Goal: Task Accomplishment & Management: Complete application form

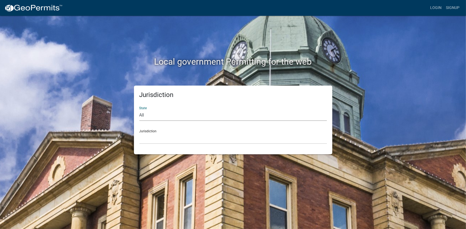
drag, startPoint x: 144, startPoint y: 114, endPoint x: 147, endPoint y: 117, distance: 4.4
click at [144, 114] on select "All [US_STATE] [US_STATE] [US_STATE] [US_STATE] [US_STATE] [US_STATE] [US_STATE…" at bounding box center [233, 115] width 188 height 11
click at [381, 61] on h2 "Local government Permitting for the web" at bounding box center [233, 62] width 302 height 10
click at [433, 8] on link "Login" at bounding box center [436, 8] width 16 height 10
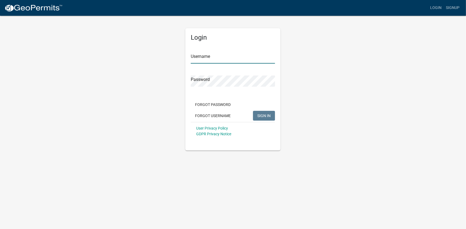
type input "Cpatterson1"
click at [262, 114] on span "SIGN IN" at bounding box center [263, 115] width 13 height 4
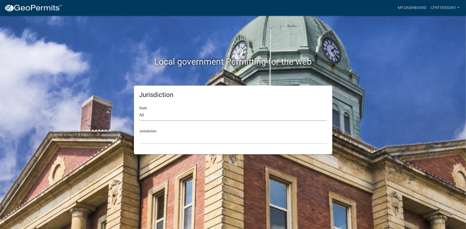
click at [146, 116] on select "All [US_STATE] [US_STATE] [US_STATE] [US_STATE] [US_STATE] [US_STATE] [US_STATE…" at bounding box center [233, 115] width 188 height 11
select select "[US_STATE]"
click at [139, 110] on select "All [US_STATE] [US_STATE] [US_STATE] [US_STATE] [US_STATE] [US_STATE] [US_STATE…" at bounding box center [233, 115] width 188 height 11
click at [151, 137] on select "[GEOGRAPHIC_DATA], [US_STATE][PERSON_NAME][GEOGRAPHIC_DATA], [US_STATE][PERSON_…" at bounding box center [233, 138] width 188 height 11
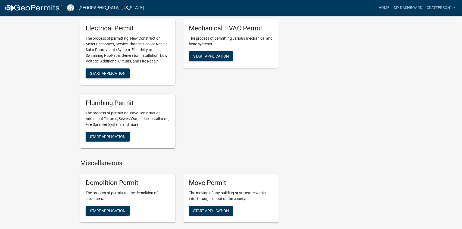
scroll to position [362, 0]
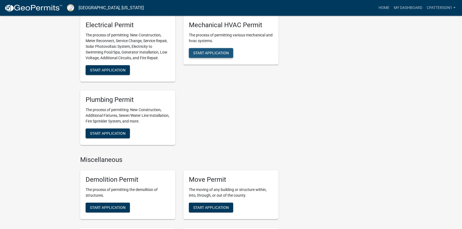
click at [217, 53] on span "Start Application" at bounding box center [211, 53] width 36 height 4
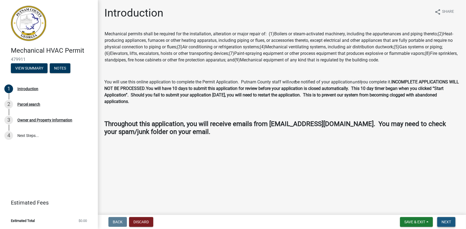
click at [446, 223] on span "Next" at bounding box center [447, 222] width 10 height 4
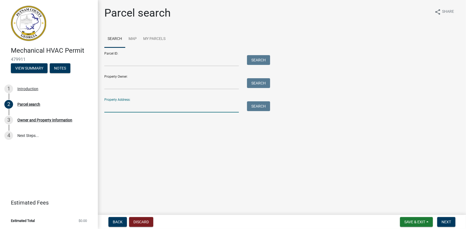
click at [115, 105] on input "Property Address:" at bounding box center [171, 106] width 135 height 11
type input "1023 [GEOGRAPHIC_DATA]"
click at [263, 107] on button "Search" at bounding box center [258, 106] width 23 height 10
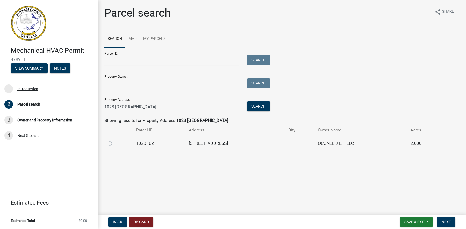
click at [114, 140] on label at bounding box center [114, 140] width 0 height 0
click at [114, 142] on input "radio" at bounding box center [116, 142] width 4 height 4
radio input "true"
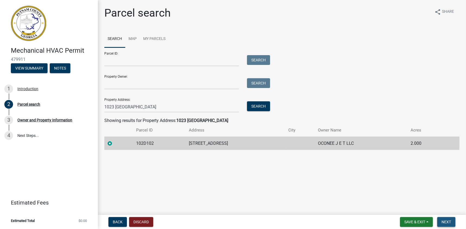
click at [445, 221] on span "Next" at bounding box center [447, 222] width 10 height 4
click at [146, 221] on button "Discard" at bounding box center [141, 222] width 24 height 10
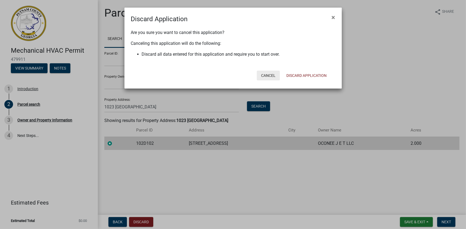
click at [268, 76] on button "Cancel" at bounding box center [268, 76] width 23 height 10
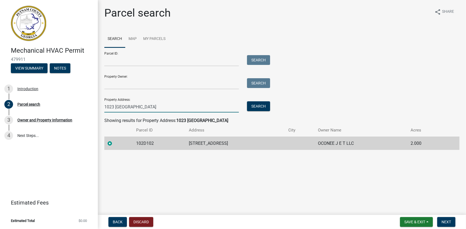
click at [153, 106] on input "1023 [GEOGRAPHIC_DATA]" at bounding box center [171, 106] width 135 height 11
drag, startPoint x: 153, startPoint y: 106, endPoint x: 97, endPoint y: 107, distance: 56.6
click at [97, 107] on div "Mechanical HVAC Permit 479911 View Summary Notes 1 Introduction 2 Parcel search…" at bounding box center [233, 114] width 466 height 229
click at [114, 140] on label at bounding box center [114, 140] width 0 height 0
click at [114, 143] on input "radio" at bounding box center [116, 142] width 4 height 4
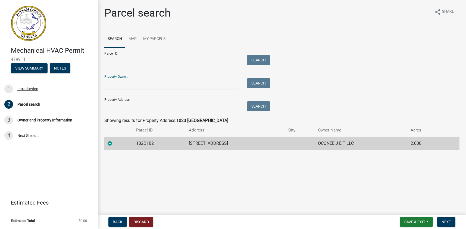
click at [123, 86] on input "Property Owner:" at bounding box center [171, 83] width 135 height 11
click at [256, 84] on button "Search" at bounding box center [258, 83] width 23 height 10
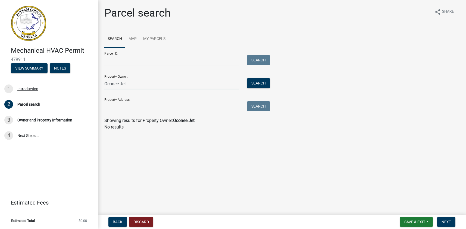
click at [129, 81] on input "Oconee Jet" at bounding box center [171, 83] width 135 height 11
type input "Oconee J E T"
click at [254, 82] on button "Search" at bounding box center [258, 83] width 23 height 10
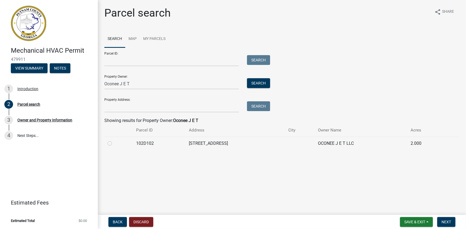
click at [201, 141] on td "[STREET_ADDRESS]" at bounding box center [236, 143] width 100 height 13
click at [140, 85] on input "Oconee J E T" at bounding box center [171, 83] width 135 height 11
drag, startPoint x: 139, startPoint y: 84, endPoint x: 99, endPoint y: 86, distance: 40.5
click at [99, 86] on div "Parcel search share Share Search Map My Parcels Parcel ID: Search Property Owne…" at bounding box center [282, 81] width 368 height 148
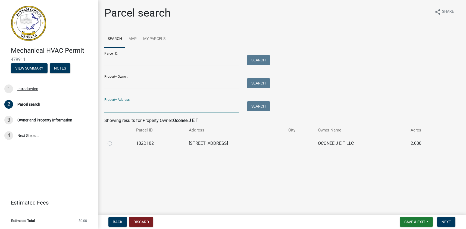
click at [112, 107] on input "Property Address:" at bounding box center [171, 106] width 135 height 11
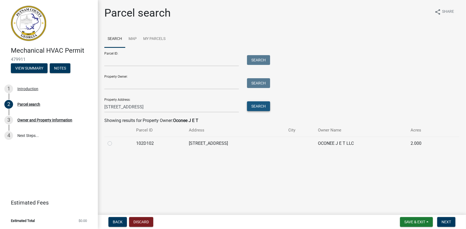
click at [259, 104] on button "Search" at bounding box center [258, 106] width 23 height 10
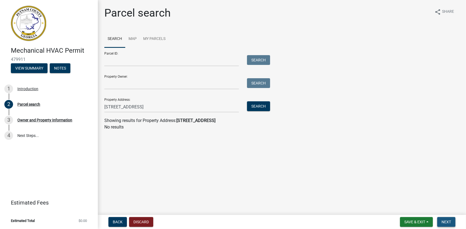
click at [447, 222] on span "Next" at bounding box center [447, 222] width 10 height 4
click at [215, 168] on main "Parcel search share Share Search Map My Parcels Parcel ID: Search Property Owne…" at bounding box center [282, 106] width 368 height 213
click at [445, 222] on span "Next" at bounding box center [447, 222] width 10 height 4
click at [442, 221] on span "Next" at bounding box center [447, 222] width 10 height 4
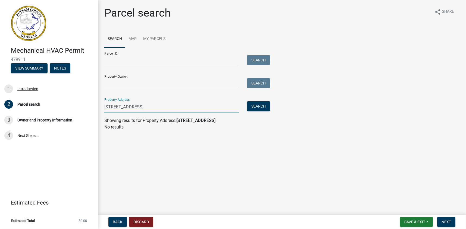
drag, startPoint x: 158, startPoint y: 107, endPoint x: 116, endPoint y: 107, distance: 42.1
click at [116, 107] on input "[STREET_ADDRESS]" at bounding box center [171, 106] width 135 height 11
type input "1023 lake oconee"
click at [261, 105] on button "Search" at bounding box center [258, 106] width 23 height 10
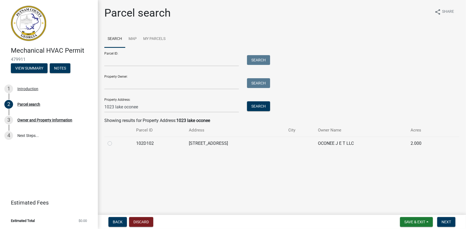
click at [114, 140] on label at bounding box center [114, 140] width 0 height 0
click at [114, 143] on input "radio" at bounding box center [116, 142] width 4 height 4
radio input "true"
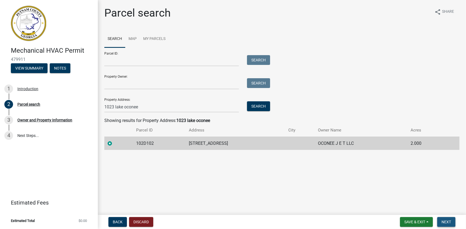
click at [448, 221] on span "Next" at bounding box center [447, 222] width 10 height 4
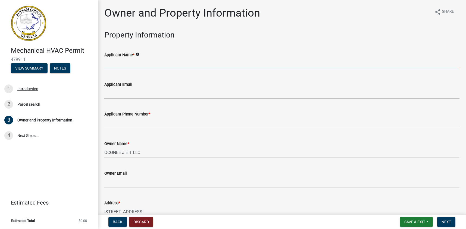
click at [112, 66] on input "Applicant Name *" at bounding box center [281, 63] width 355 height 11
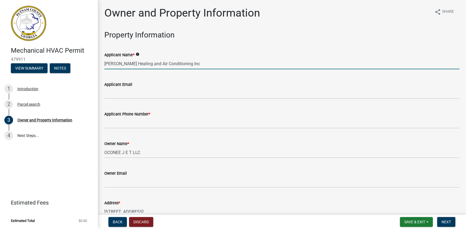
type input "[PERSON_NAME] Heating and Air Conditioning Inc"
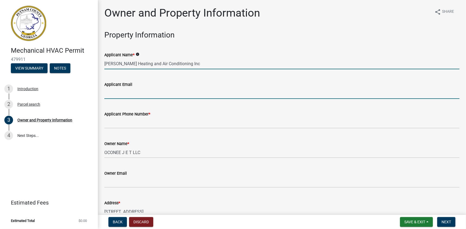
click at [119, 92] on input "Applicant Email" at bounding box center [281, 93] width 355 height 11
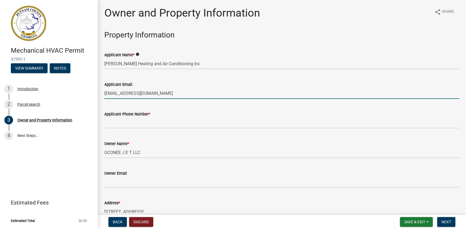
type input "[EMAIL_ADDRESS][DOMAIN_NAME]"
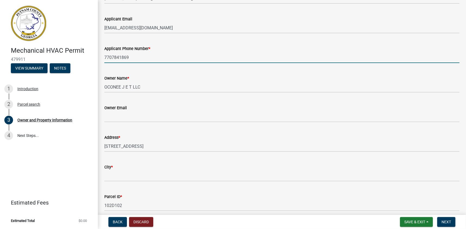
scroll to position [72, 0]
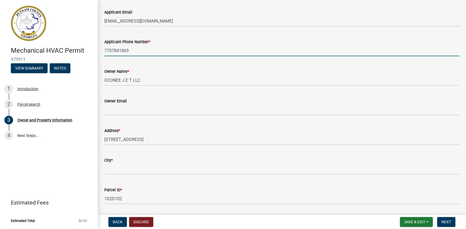
type input "7707841869"
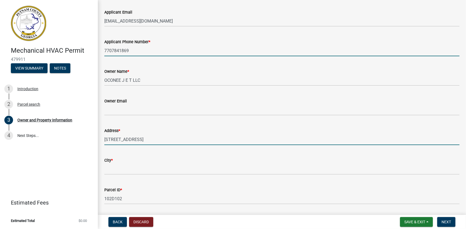
click at [117, 138] on input "[STREET_ADDRESS]" at bounding box center [281, 139] width 355 height 11
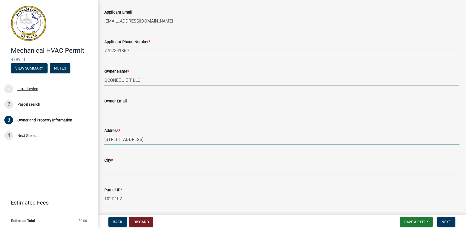
type input "[STREET_ADDRESS]"
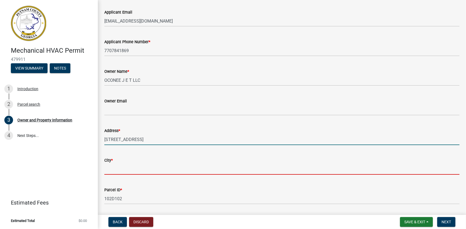
click at [117, 170] on input "City *" at bounding box center [281, 169] width 355 height 11
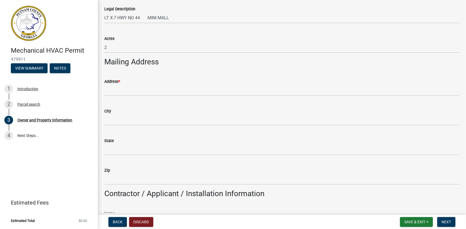
scroll to position [290, 0]
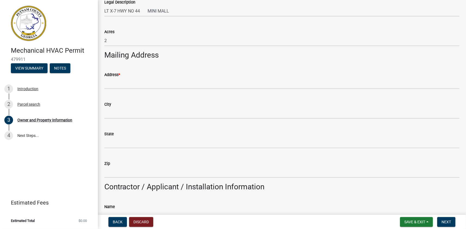
type input "Eatonton"
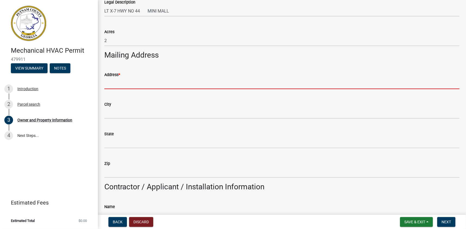
click at [117, 83] on input "Address *" at bounding box center [281, 83] width 355 height 11
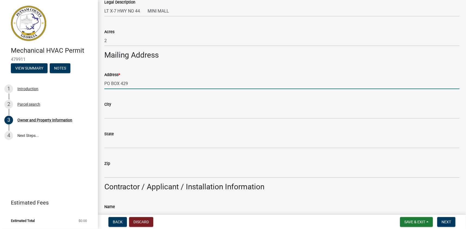
type input "PO BOX 429"
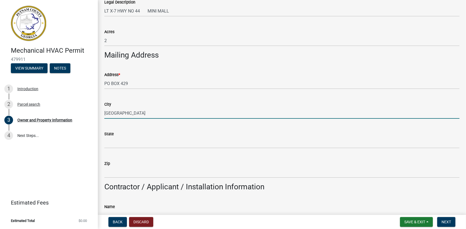
type input "[GEOGRAPHIC_DATA]"
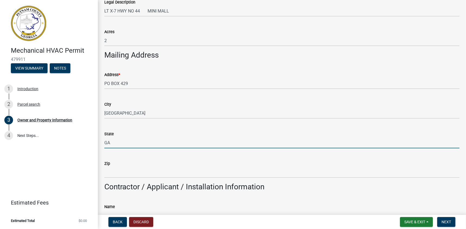
type input "GA"
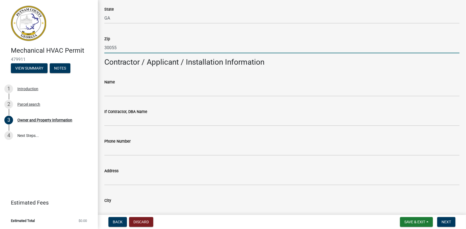
scroll to position [435, 0]
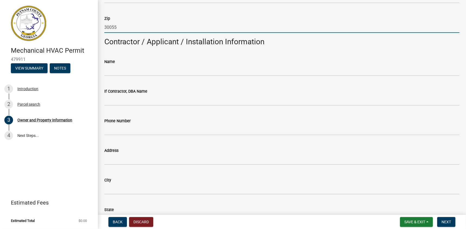
type input "30055"
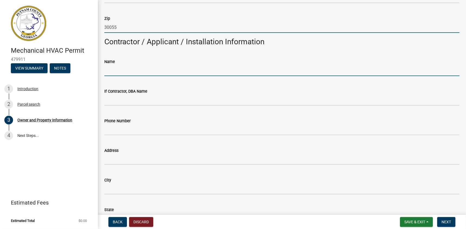
click at [118, 67] on input "Name" at bounding box center [281, 70] width 355 height 11
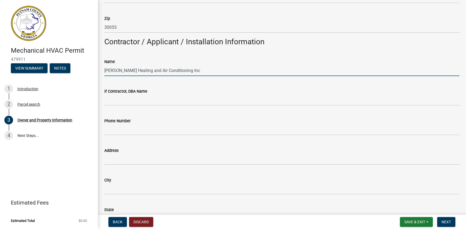
type input "[PERSON_NAME] Heating and Air Conditioning Inc"
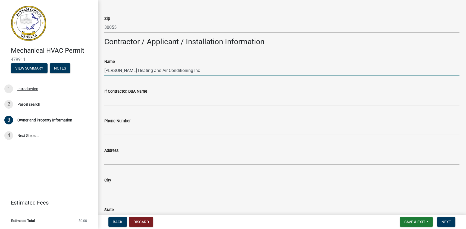
click at [116, 129] on input "Phone Number" at bounding box center [281, 129] width 355 height 11
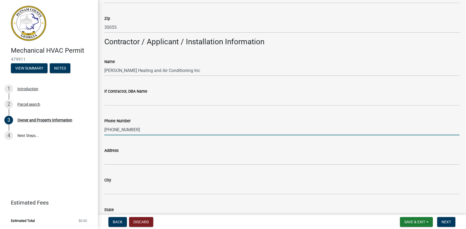
type input "[PHONE_NUMBER]"
click at [120, 152] on div "Address" at bounding box center [281, 150] width 355 height 7
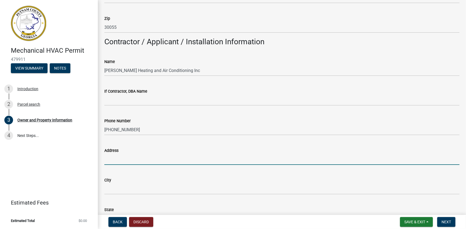
click at [113, 160] on input "Address" at bounding box center [281, 159] width 355 height 11
type input "{"
type input "PO BOX 429"
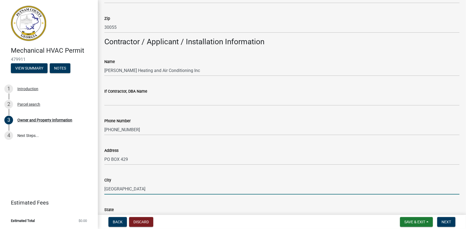
type input "[GEOGRAPHIC_DATA]"
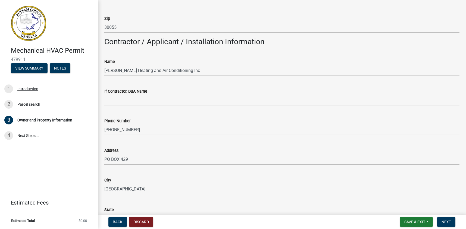
scroll to position [547, 0]
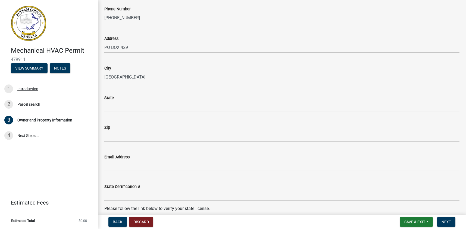
type input "F"
type input "GA"
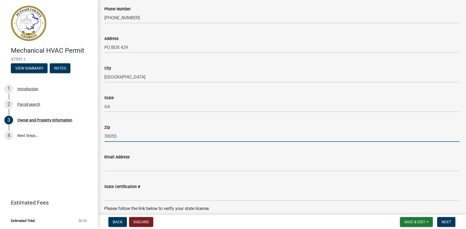
type input "30055"
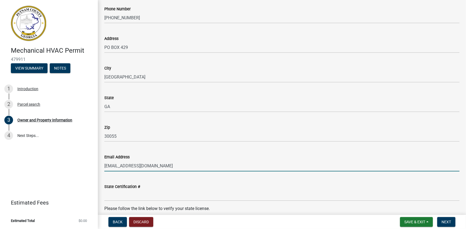
type input "[EMAIL_ADDRESS][DOMAIN_NAME]"
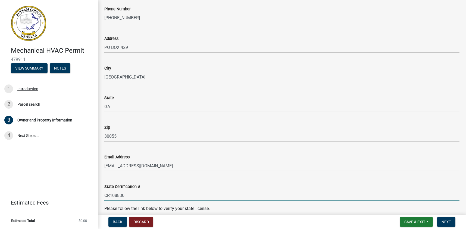
scroll to position [620, 0]
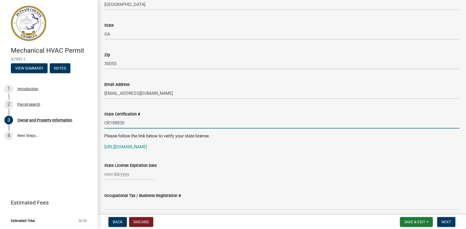
type input "CR108830"
click at [111, 175] on div at bounding box center [129, 174] width 50 height 11
select select "9"
select select "2025"
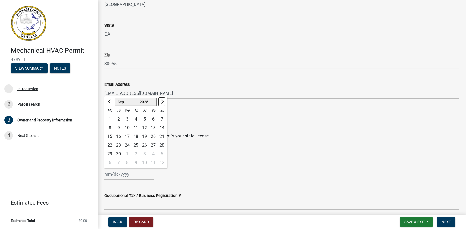
click at [161, 101] on span "Next month" at bounding box center [162, 102] width 4 height 4
select select "11"
click at [161, 153] on div "30" at bounding box center [162, 154] width 9 height 9
type input "[DATE]"
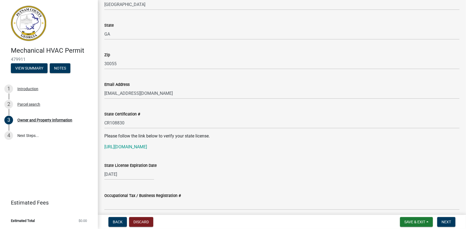
scroll to position [692, 0]
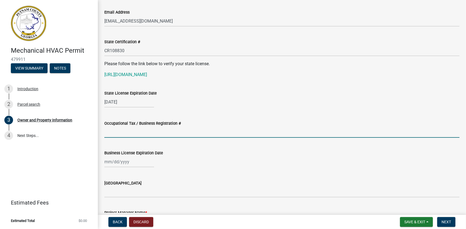
click at [119, 133] on input "Occupational Tax / Business Registration #" at bounding box center [281, 132] width 355 height 11
type input "60956-01"
click at [110, 164] on div at bounding box center [129, 161] width 50 height 11
select select "9"
select select "2025"
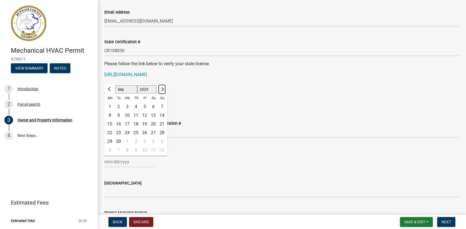
click at [162, 90] on span "Next month" at bounding box center [162, 89] width 4 height 4
select select "12"
click at [127, 141] on div "31" at bounding box center [127, 141] width 9 height 9
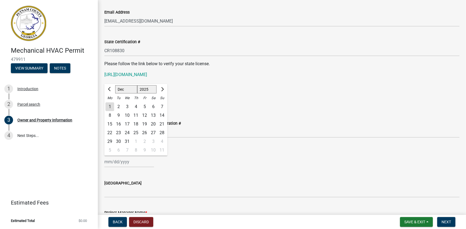
type input "[DATE]"
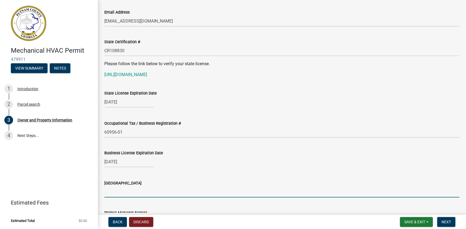
click at [113, 195] on input "[GEOGRAPHIC_DATA]" at bounding box center [281, 192] width 355 height 11
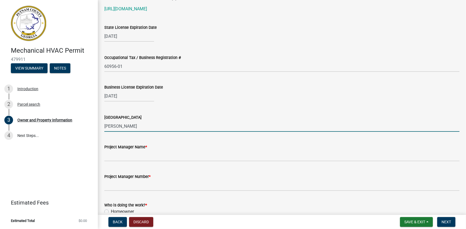
scroll to position [765, 0]
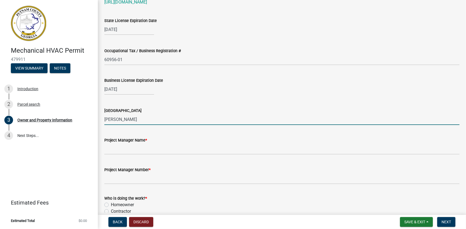
type input "[PERSON_NAME]"
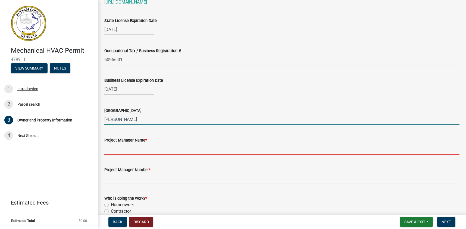
click at [112, 150] on input "Project Manager Name *" at bounding box center [281, 149] width 355 height 11
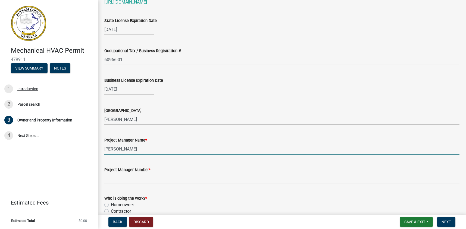
type input "[PERSON_NAME]"
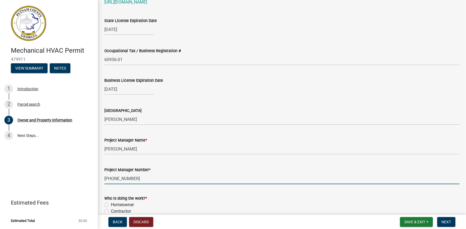
scroll to position [909, 0]
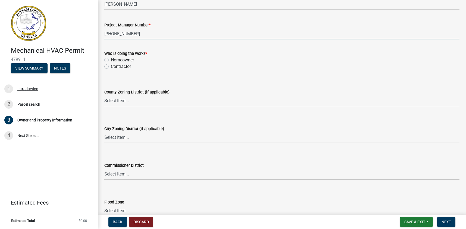
type input "[PHONE_NUMBER]"
click at [111, 66] on label "Contractor" at bounding box center [121, 66] width 20 height 7
click at [111, 66] on input "Contractor" at bounding box center [113, 65] width 4 height 4
radio input "true"
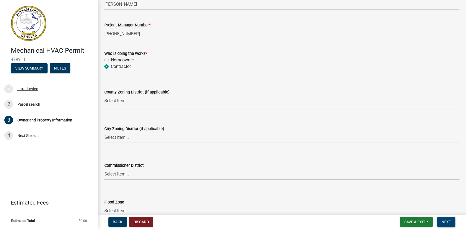
click at [449, 221] on span "Next" at bounding box center [447, 222] width 10 height 4
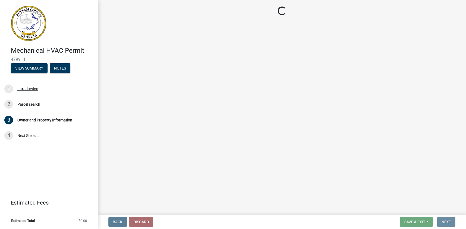
scroll to position [0, 0]
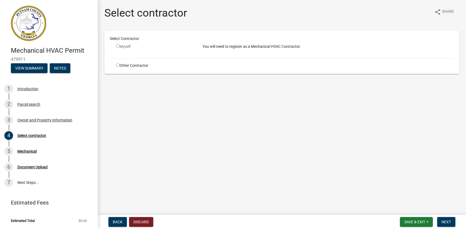
click at [117, 46] on input "radio" at bounding box center [118, 46] width 4 height 4
click at [118, 46] on input "radio" at bounding box center [118, 46] width 4 height 4
radio input "false"
click at [118, 65] on input "radio" at bounding box center [118, 65] width 4 height 4
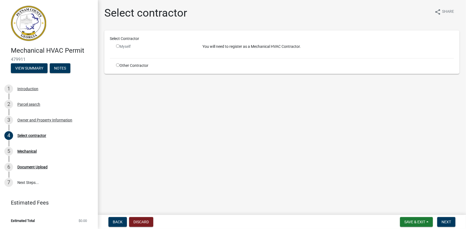
radio input "true"
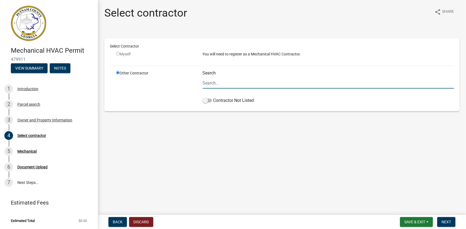
click at [209, 85] on input "Search" at bounding box center [329, 82] width 252 height 11
type input "[PERSON_NAME]"
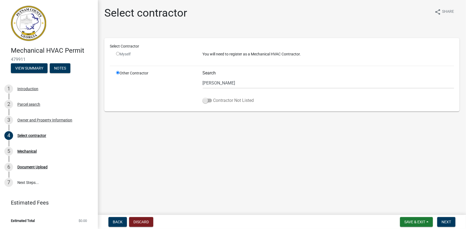
click at [203, 100] on span at bounding box center [207, 101] width 9 height 4
click at [213, 97] on input "Contractor Not Listed" at bounding box center [213, 97] width 0 height 0
click at [449, 221] on span "Next" at bounding box center [447, 222] width 10 height 4
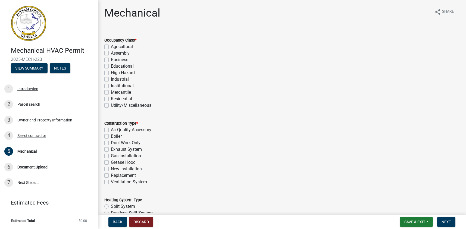
click at [111, 59] on label "Business" at bounding box center [119, 60] width 17 height 7
click at [111, 59] on input "Business" at bounding box center [113, 59] width 4 height 4
checkbox input "true"
checkbox input "false"
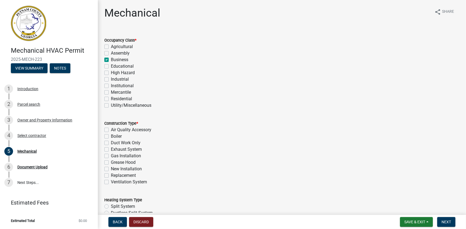
checkbox input "true"
checkbox input "false"
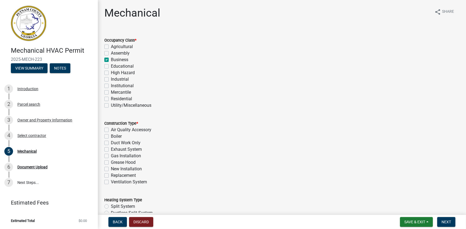
checkbox input "false"
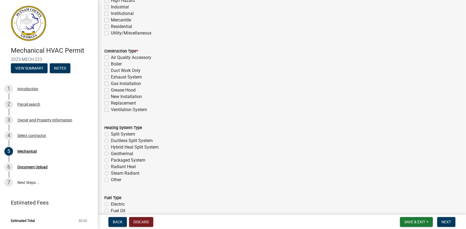
click at [111, 101] on label "Replacement" at bounding box center [123, 103] width 25 height 7
click at [111, 101] on input "Replacement" at bounding box center [113, 102] width 4 height 4
checkbox input "true"
checkbox input "false"
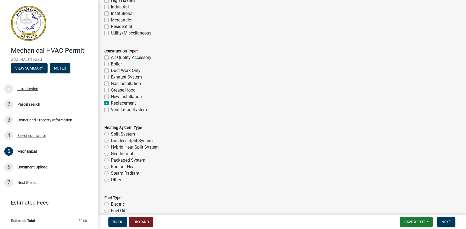
checkbox input "false"
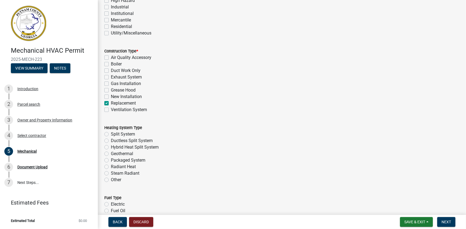
checkbox input "true"
checkbox input "false"
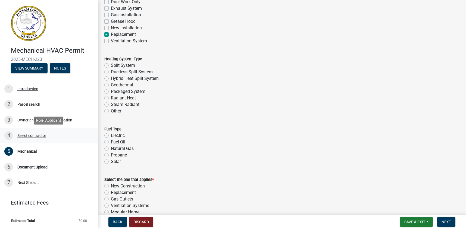
scroll to position [145, 0]
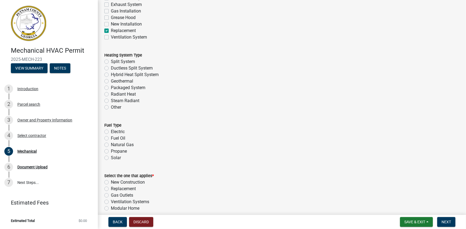
click at [109, 61] on div "Split System" at bounding box center [281, 61] width 355 height 7
click at [111, 61] on label "Split System" at bounding box center [123, 61] width 24 height 7
click at [111, 61] on input "Split System" at bounding box center [113, 60] width 4 height 4
radio input "true"
click at [111, 131] on label "Electric" at bounding box center [118, 132] width 14 height 7
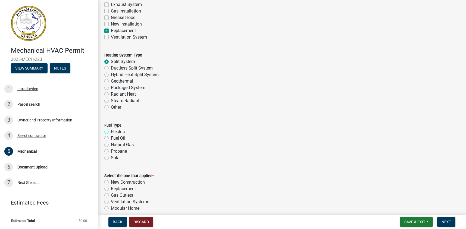
click at [111, 131] on input "Electric" at bounding box center [113, 131] width 4 height 4
radio input "true"
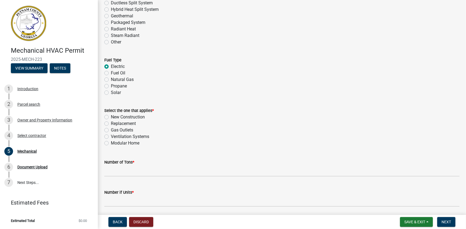
scroll to position [218, 0]
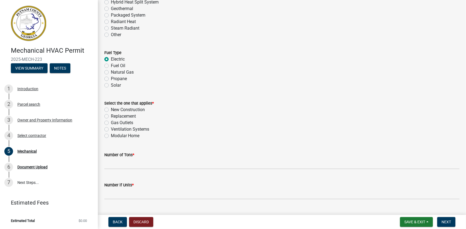
click at [111, 115] on label "Replacement" at bounding box center [123, 116] width 25 height 7
click at [111, 115] on input "Replacement" at bounding box center [113, 115] width 4 height 4
radio input "true"
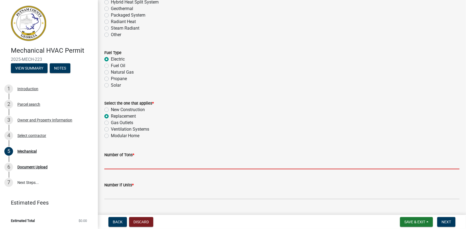
click at [116, 167] on input "text" at bounding box center [281, 163] width 355 height 11
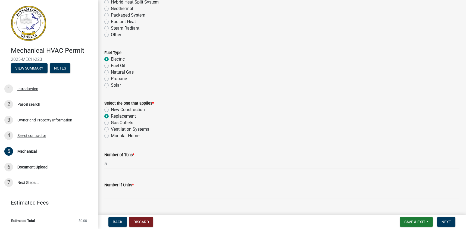
type input "5"
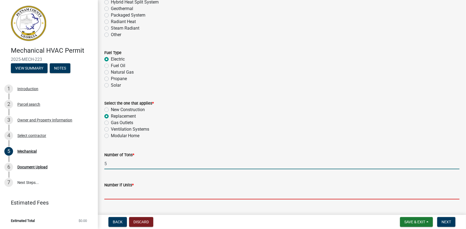
click at [118, 194] on input "text" at bounding box center [281, 193] width 355 height 11
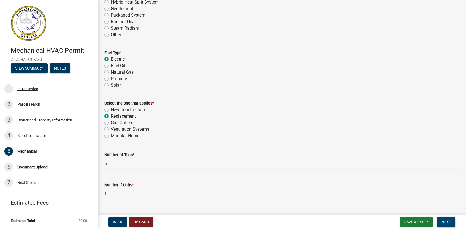
type input "1"
click at [445, 220] on span "Next" at bounding box center [447, 222] width 10 height 4
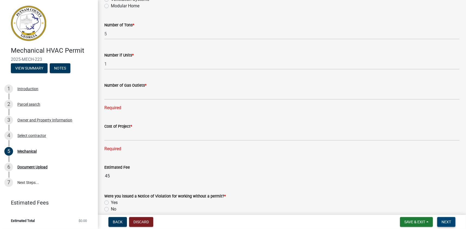
scroll to position [362, 0]
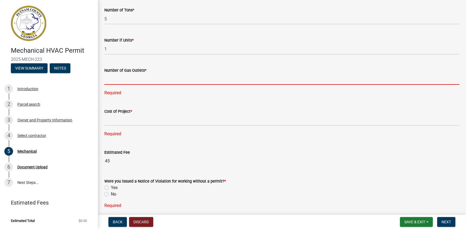
click at [120, 77] on input "text" at bounding box center [281, 79] width 355 height 11
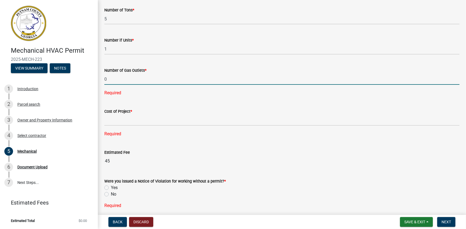
type input "0"
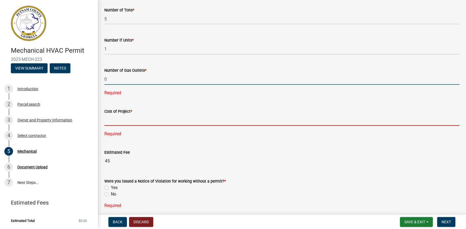
scroll to position [357, 0]
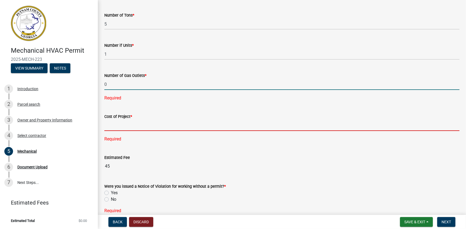
click at [109, 120] on input "text" at bounding box center [281, 125] width 355 height 11
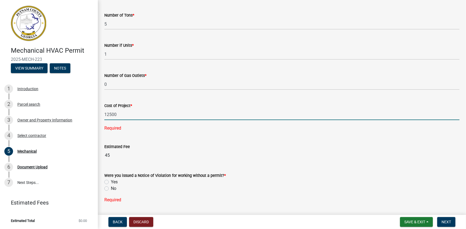
type input "12500"
click at [104, 188] on div "Were you issued a Notice of Violation for working without a permit? * Yes No Re…" at bounding box center [281, 185] width 355 height 38
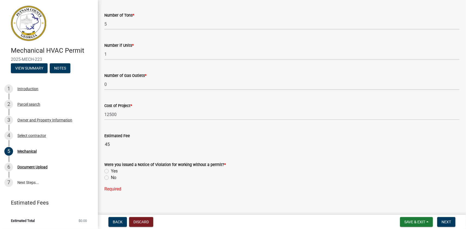
click at [104, 178] on div "Were you issued a Notice of Violation for working without a permit? * Yes No Re…" at bounding box center [282, 174] width 364 height 38
click at [111, 178] on label "No" at bounding box center [113, 178] width 5 height 7
click at [111, 178] on input "No" at bounding box center [113, 177] width 4 height 4
radio input "true"
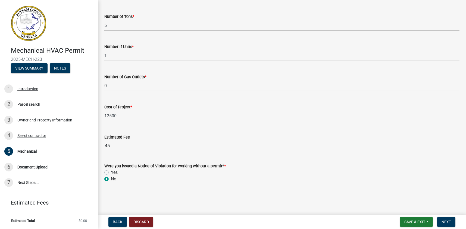
scroll to position [356, 0]
click at [447, 223] on span "Next" at bounding box center [447, 222] width 10 height 4
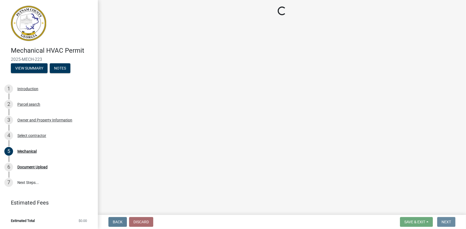
scroll to position [0, 0]
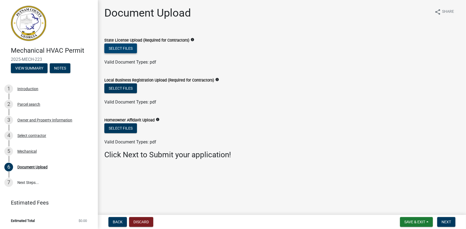
click at [124, 48] on button "Select files" at bounding box center [120, 49] width 33 height 10
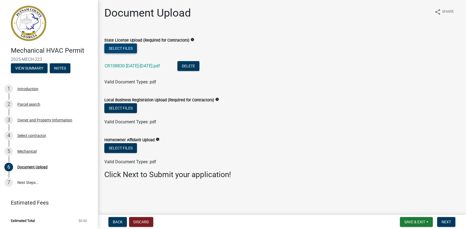
click at [125, 46] on button "Select files" at bounding box center [120, 49] width 33 height 10
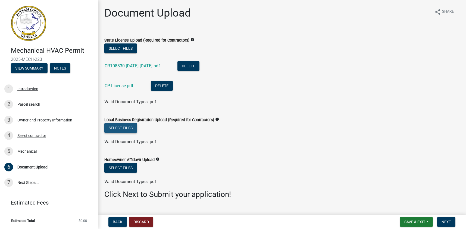
click at [125, 127] on button "Select files" at bounding box center [120, 128] width 33 height 10
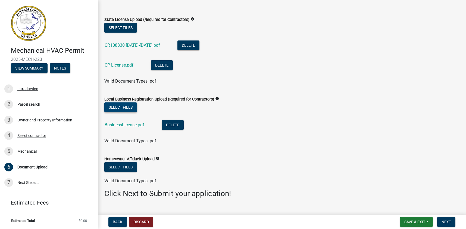
scroll to position [32, 0]
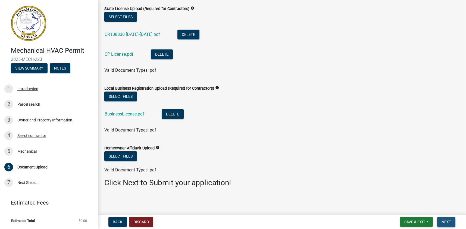
click at [443, 220] on span "Next" at bounding box center [447, 222] width 10 height 4
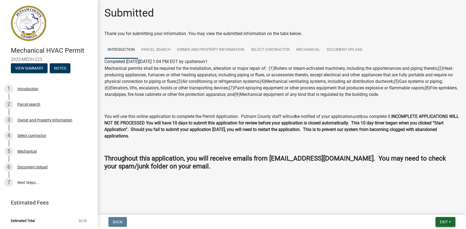
click at [444, 224] on button "Exit" at bounding box center [446, 222] width 20 height 10
click at [423, 209] on button "Save & Exit" at bounding box center [434, 207] width 44 height 13
